Goal: Book appointment/travel/reservation

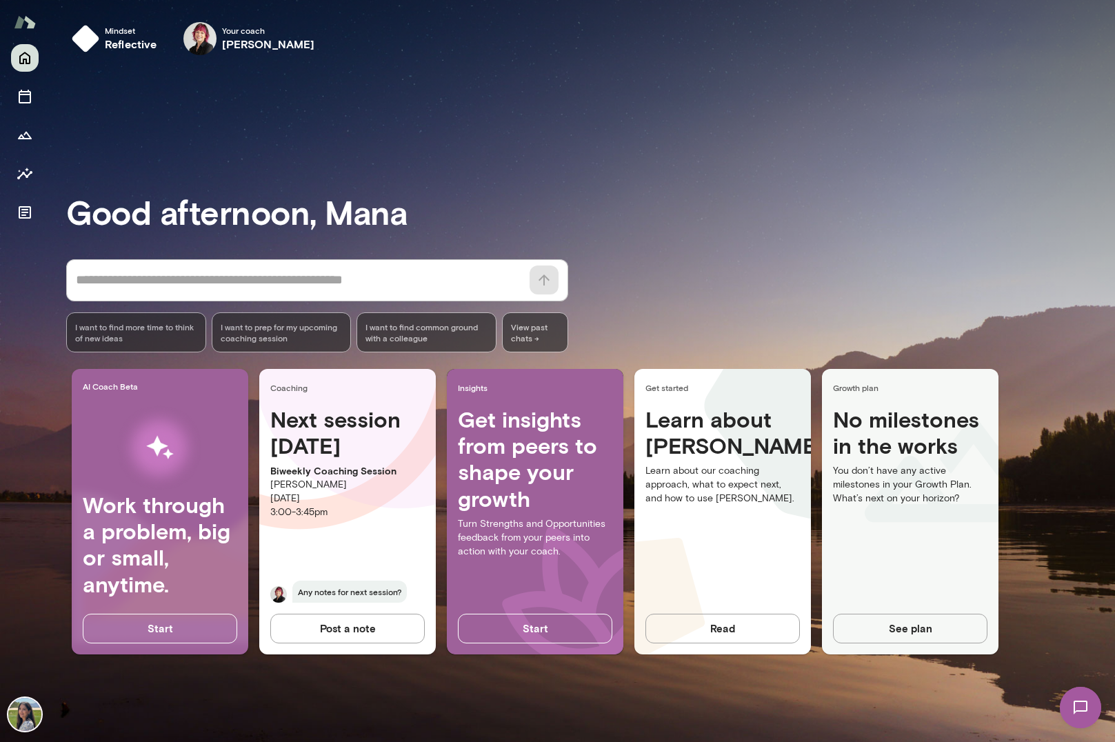
click at [1076, 707] on img at bounding box center [1080, 707] width 57 height 57
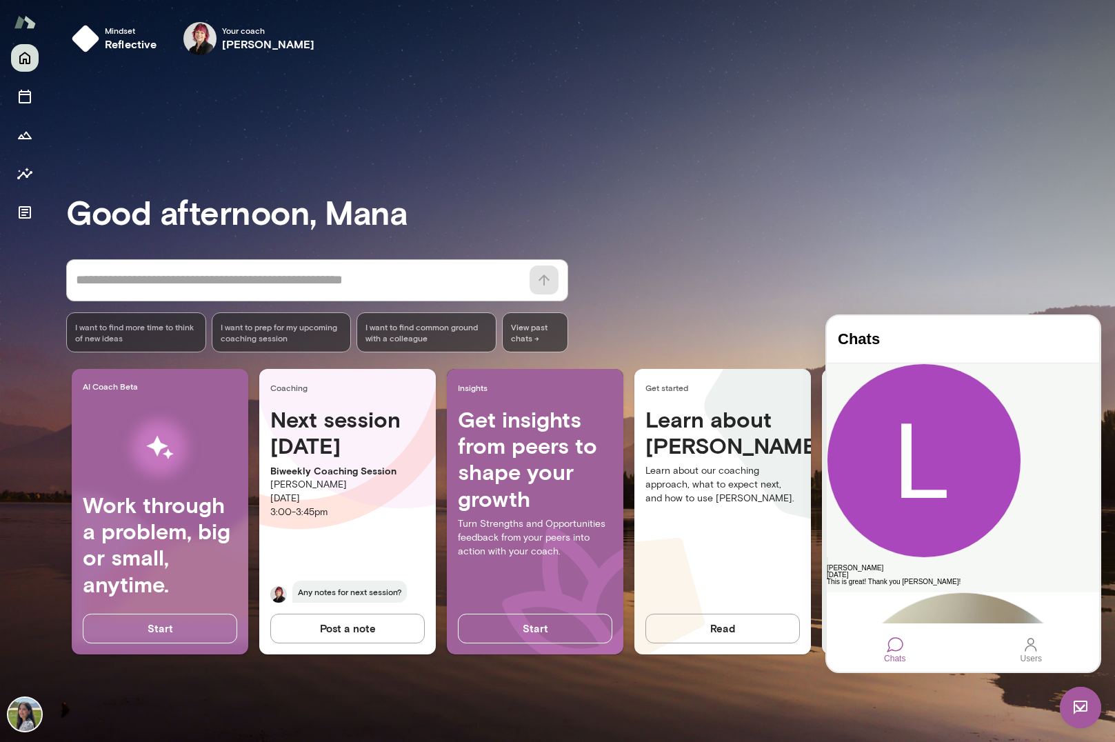
click at [918, 565] on div "[PERSON_NAME]" at bounding box center [963, 568] width 272 height 7
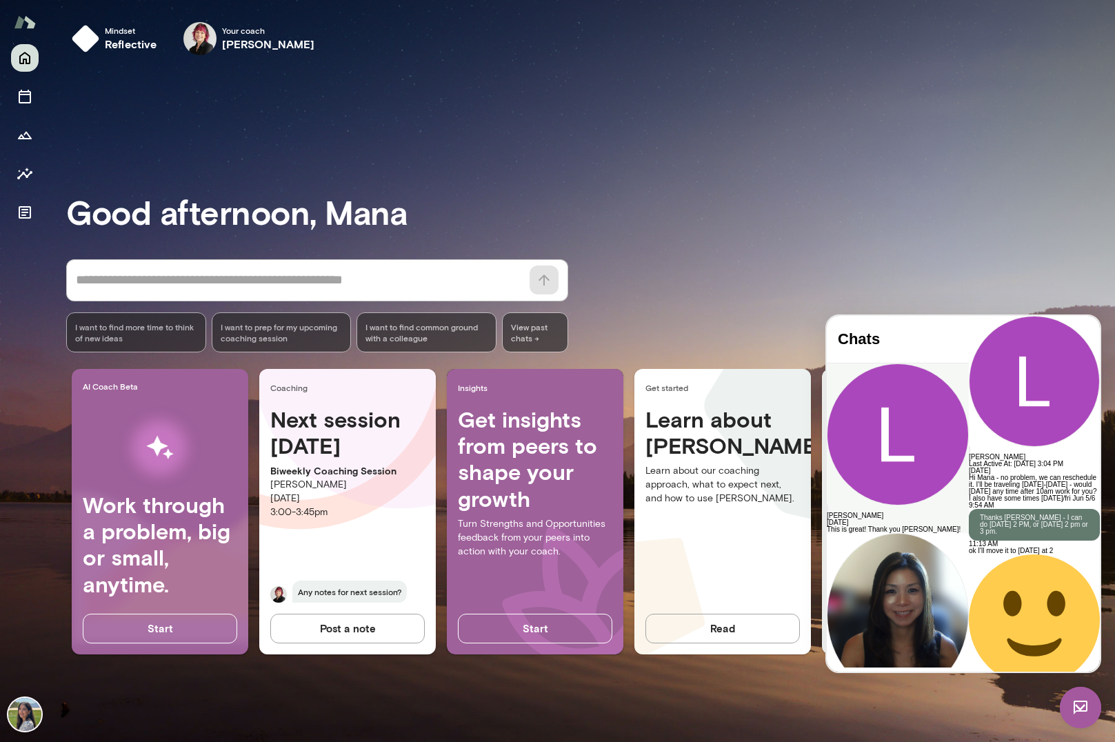
scroll to position [2981, 0]
click at [37, 95] on button "Sessions" at bounding box center [25, 97] width 28 height 28
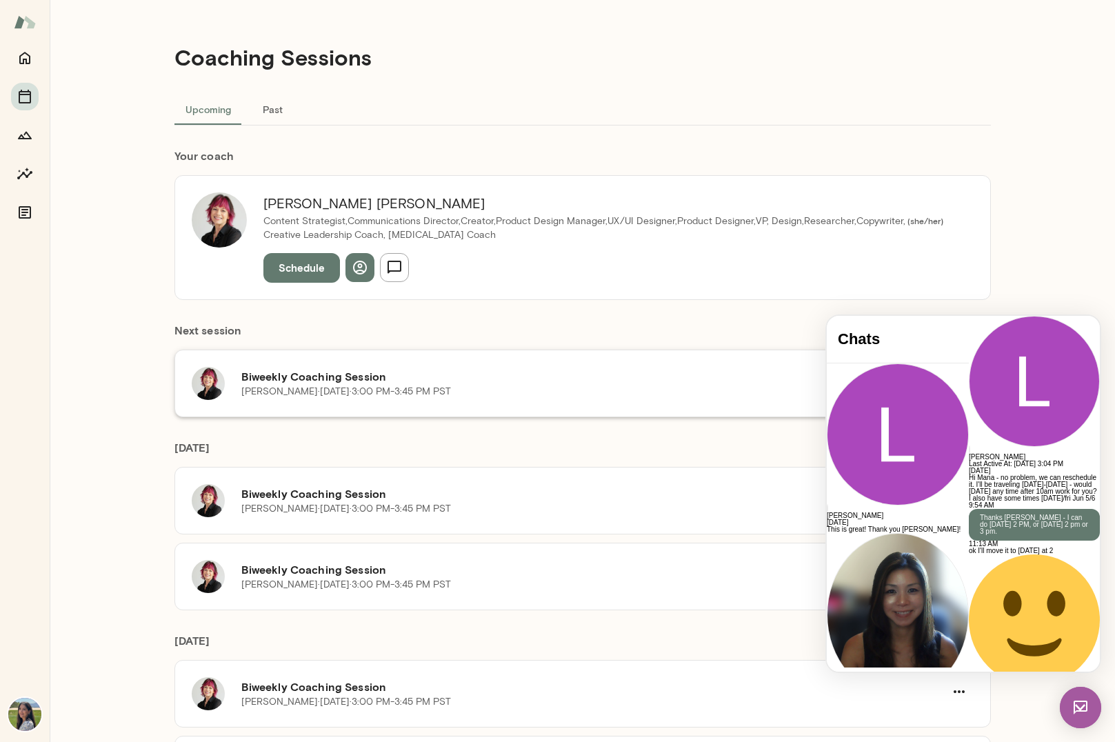
click at [368, 383] on h6 "Biweekly Coaching Session" at bounding box center [592, 376] width 703 height 17
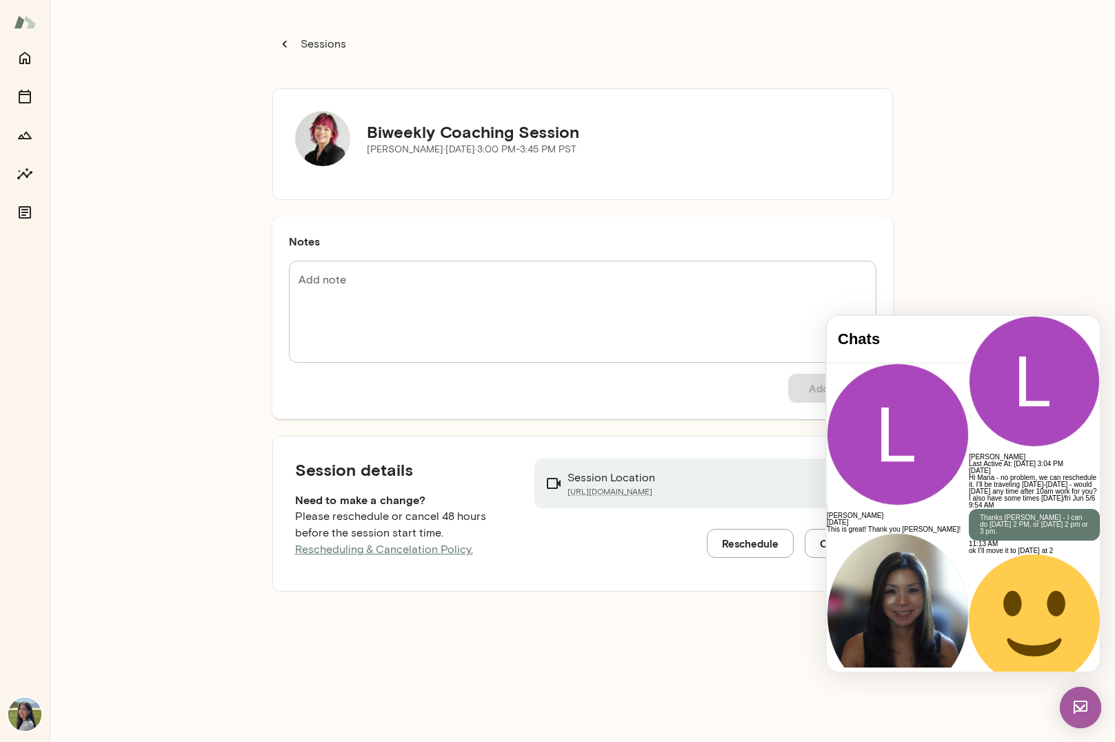
click at [1047, 244] on div "Sessions Biweekly Coaching Session [PERSON_NAME][DATE] · 3:00 PM-3:45 PM PST No…" at bounding box center [582, 371] width 1065 height 742
click at [1081, 703] on img at bounding box center [1080, 707] width 41 height 41
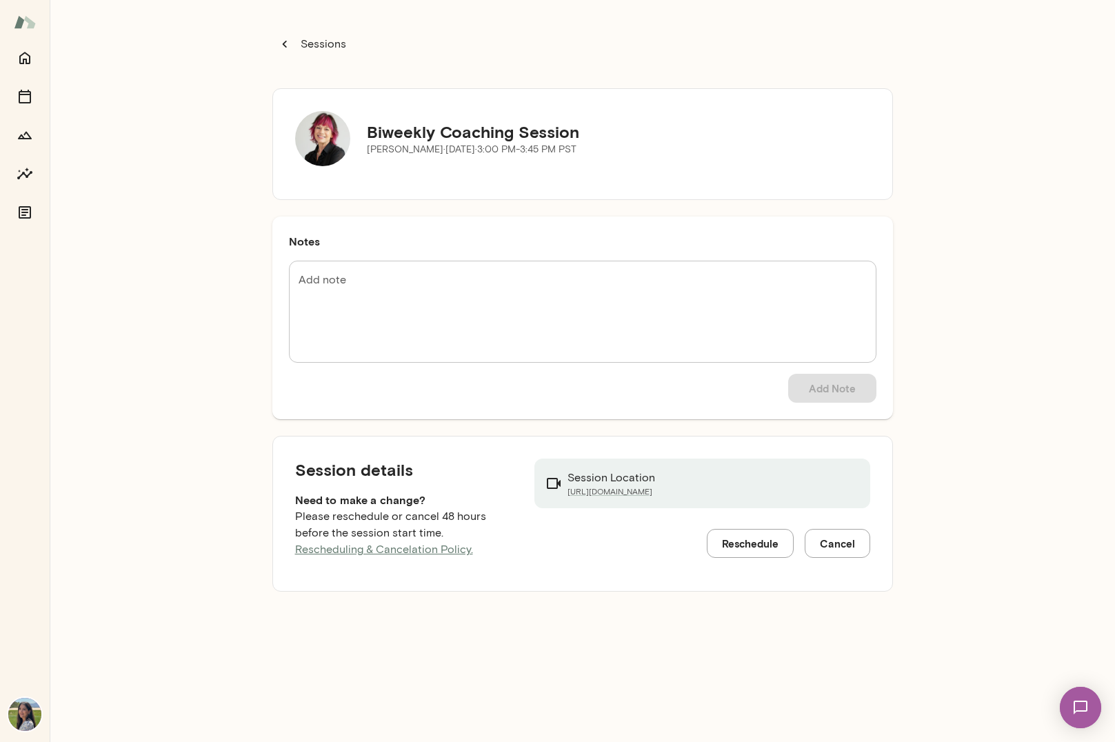
click at [750, 547] on button "Reschedule" at bounding box center [750, 543] width 87 height 29
